Goal: Transaction & Acquisition: Purchase product/service

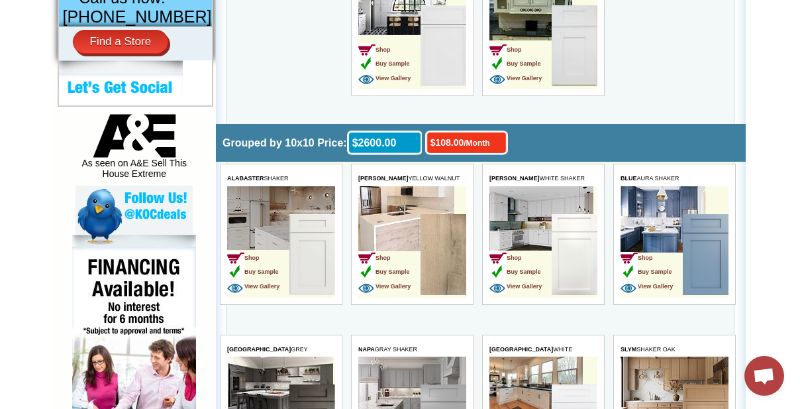
scroll to position [3555, 0]
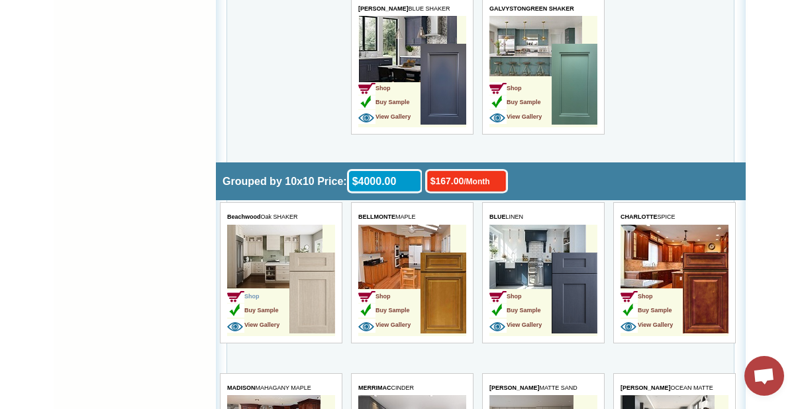
click at [255, 293] on span "Shop" at bounding box center [242, 296] width 32 height 7
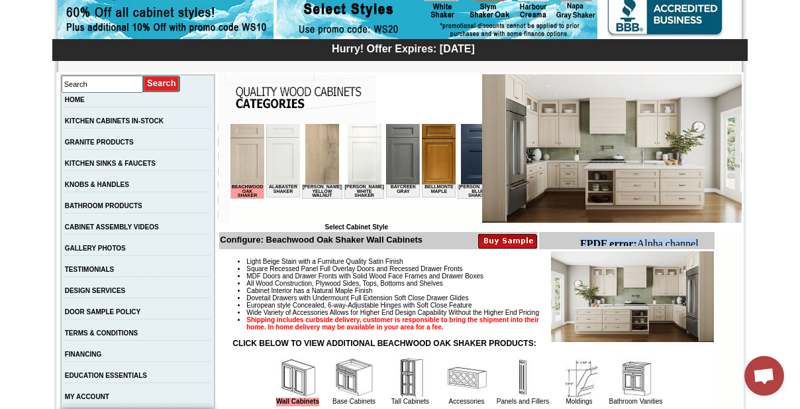
drag, startPoint x: 581, startPoint y: 242, endPoint x: 705, endPoint y: 244, distance: 123.8
click at [705, 244] on body "FPDF error: Alpha channel not supported: images/WDC2412_JSI_1.4.jpg.png" at bounding box center [643, 256] width 128 height 36
copy body "FPDF error: Alpha channel"
